Goal: Task Accomplishment & Management: Manage account settings

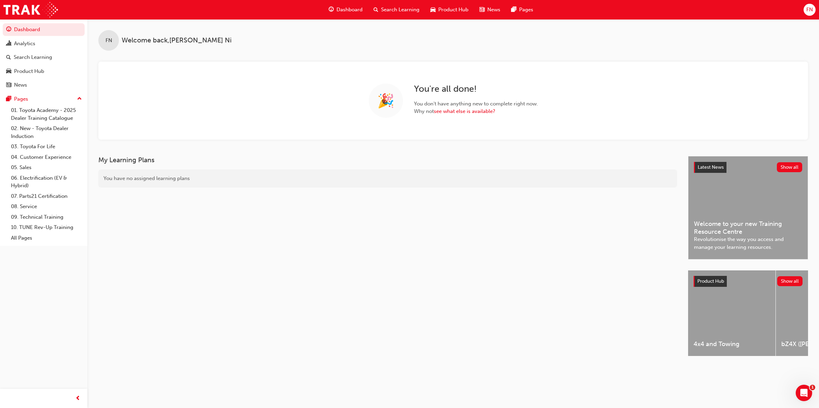
click at [807, 12] on span "FN" at bounding box center [809, 10] width 7 height 8
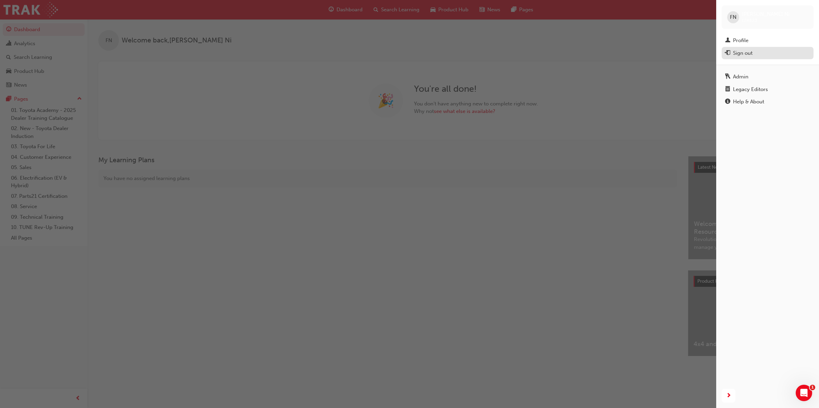
click at [741, 56] on div "Sign out" at bounding box center [743, 53] width 20 height 8
